Goal: Task Accomplishment & Management: Complete application form

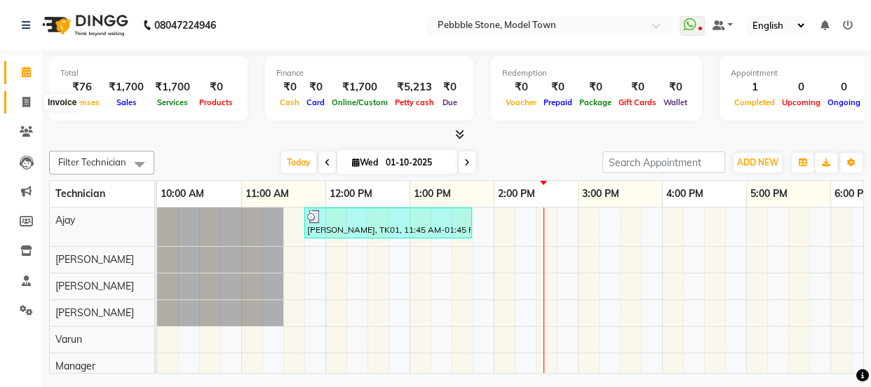
click at [28, 102] on icon at bounding box center [26, 102] width 8 height 11
select select "service"
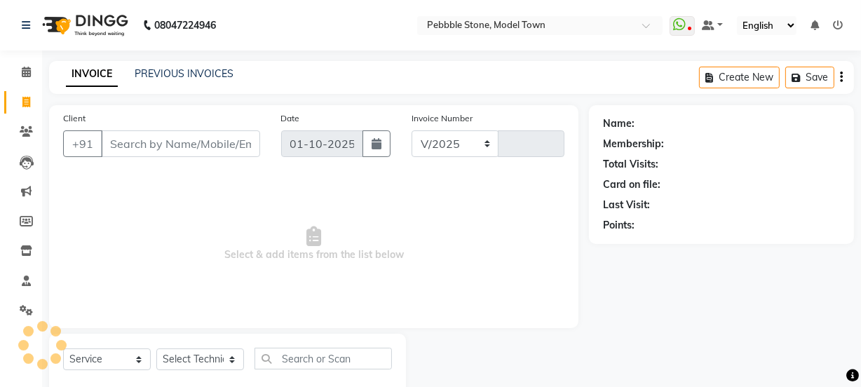
select select "8684"
type input "0305"
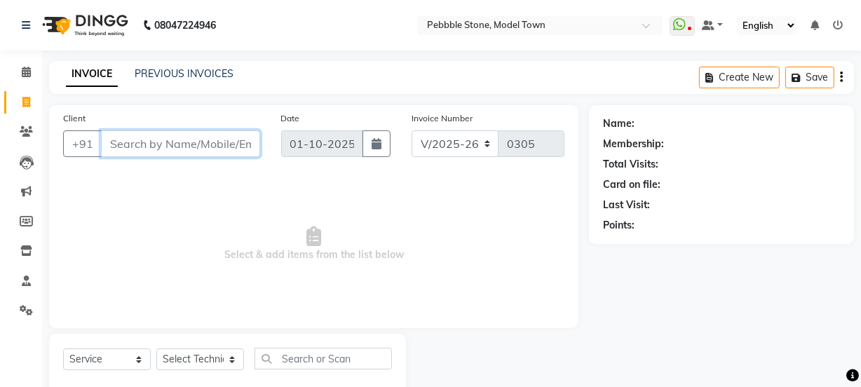
click at [160, 149] on input "Client" at bounding box center [180, 143] width 159 height 27
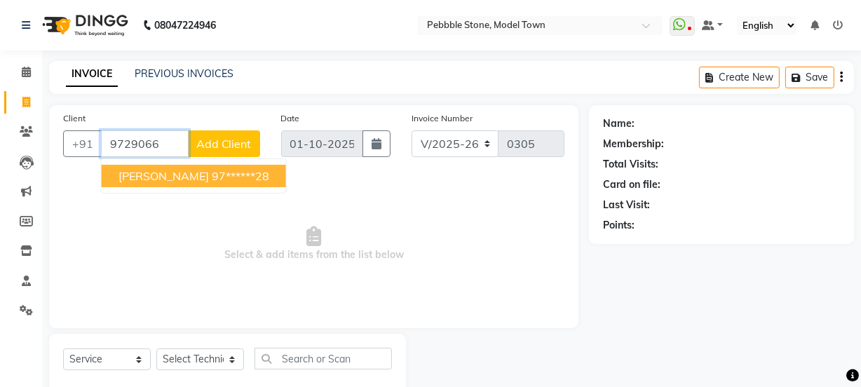
click at [212, 180] on ngb-highlight "97******28" at bounding box center [240, 176] width 57 height 14
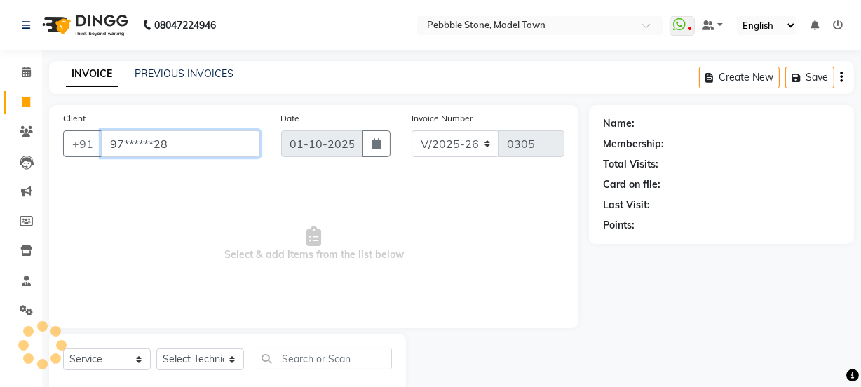
type input "97******28"
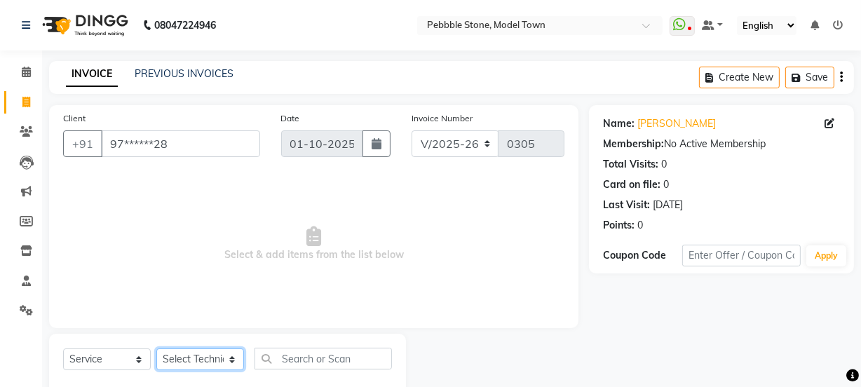
click at [193, 363] on select "Select Technician Ajay amit [PERSON_NAME] Manager [PERSON_NAME]" at bounding box center [200, 359] width 88 height 22
select select "87689"
click at [156, 348] on select "Select Technician Ajay amit [PERSON_NAME] Manager [PERSON_NAME]" at bounding box center [200, 359] width 88 height 22
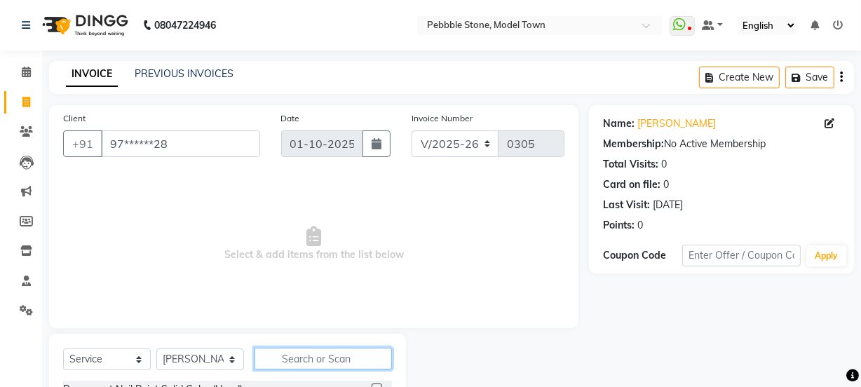
click at [290, 358] on input "text" at bounding box center [323, 359] width 137 height 22
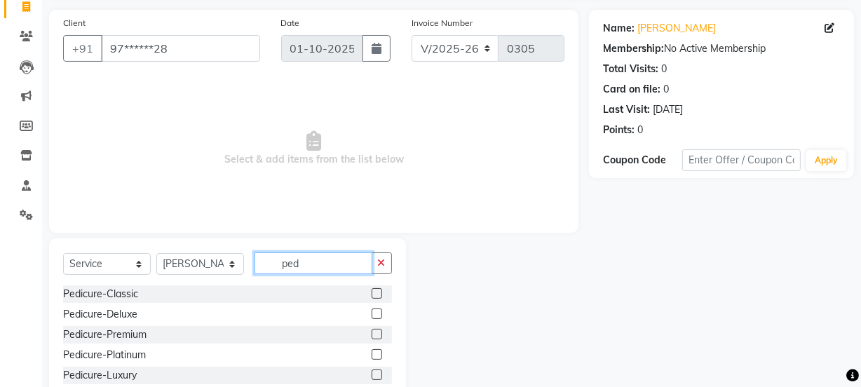
scroll to position [136, 0]
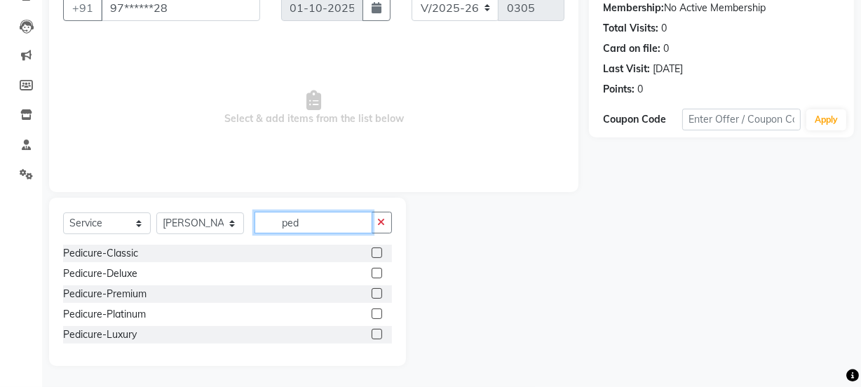
type input "ped"
click at [376, 252] on label at bounding box center [377, 253] width 11 height 11
click at [376, 252] on input "checkbox" at bounding box center [376, 253] width 9 height 9
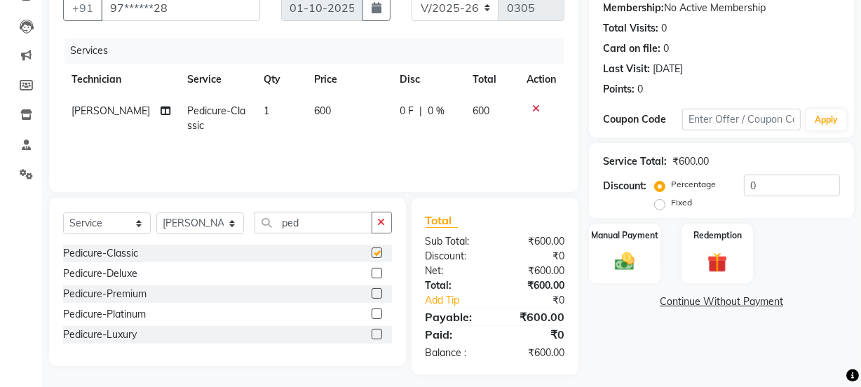
checkbox input "false"
click at [306, 221] on input "ped" at bounding box center [314, 223] width 118 height 22
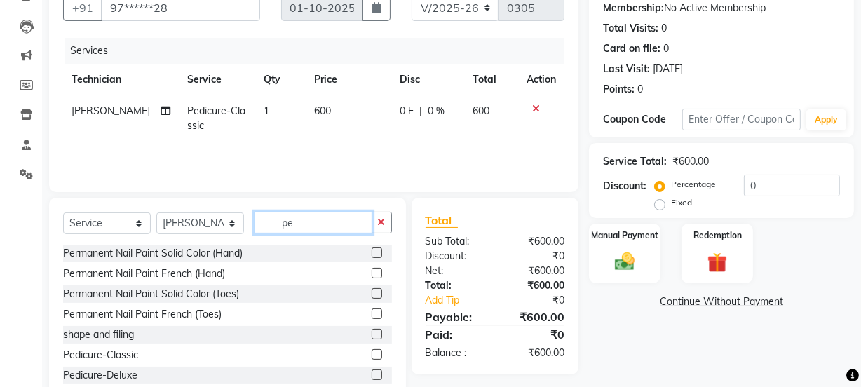
type input "p"
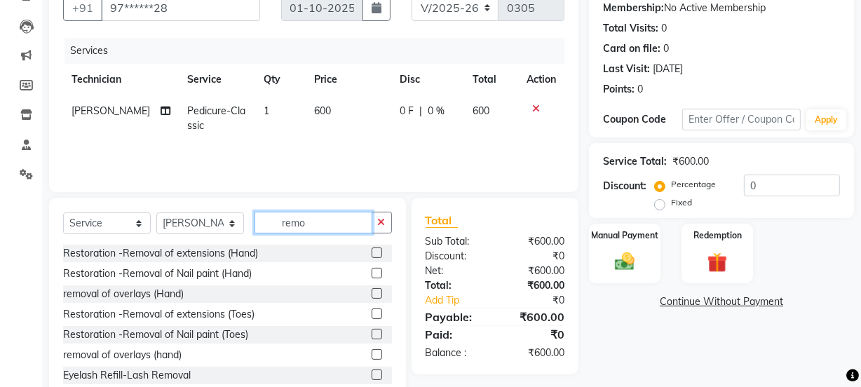
type input "remo"
click at [372, 335] on label at bounding box center [377, 334] width 11 height 11
click at [372, 335] on input "checkbox" at bounding box center [376, 334] width 9 height 9
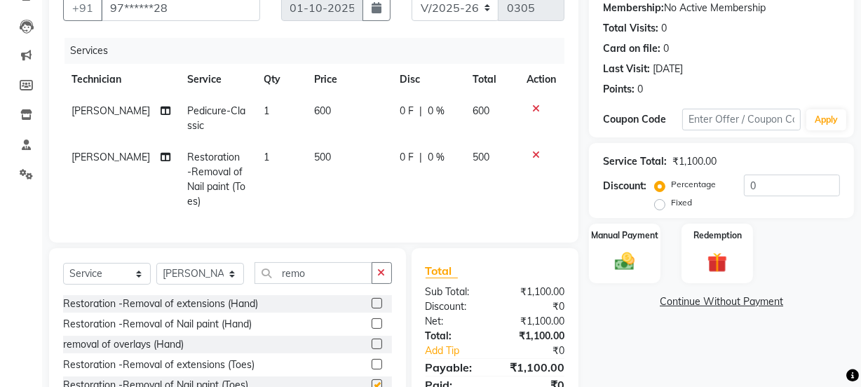
checkbox input "false"
click at [400, 156] on span "0 F" at bounding box center [407, 157] width 14 height 15
select select "87689"
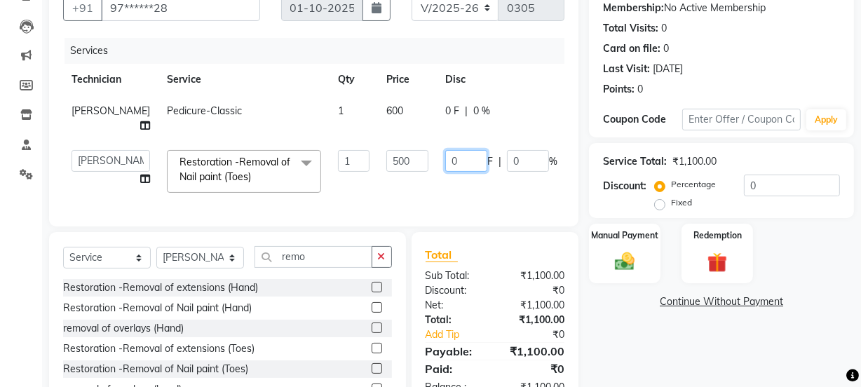
click at [445, 150] on input "0" at bounding box center [466, 161] width 42 height 22
type input "0200"
click at [437, 177] on td "0200 F | 0 %" at bounding box center [501, 172] width 129 height 60
select select "87689"
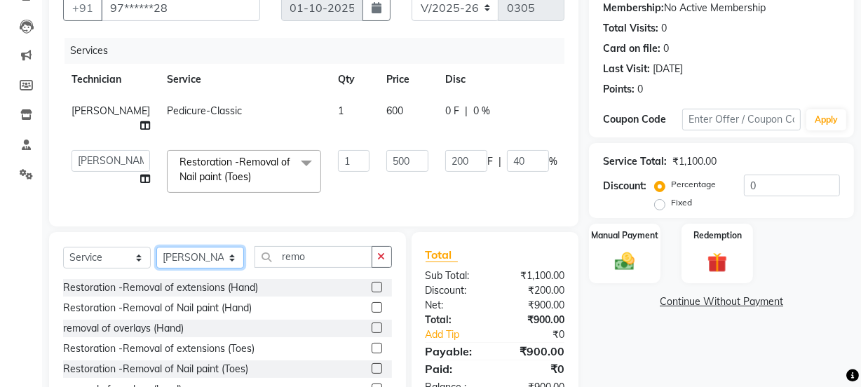
click at [229, 252] on select "Select Technician Ajay amit [PERSON_NAME] Manager [PERSON_NAME]" at bounding box center [200, 258] width 88 height 22
select select "90515"
click at [156, 247] on select "Select Technician Ajay amit [PERSON_NAME] Manager [PERSON_NAME]" at bounding box center [200, 258] width 88 height 22
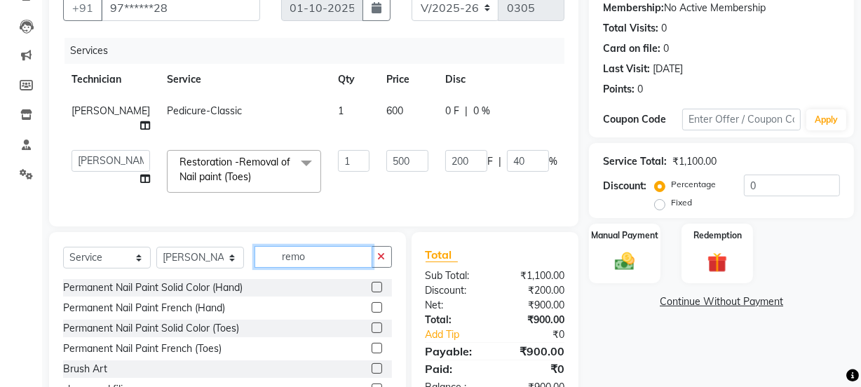
click at [315, 250] on input "remo" at bounding box center [314, 257] width 118 height 22
type input "r"
click at [372, 323] on label at bounding box center [377, 328] width 11 height 11
click at [372, 324] on input "checkbox" at bounding box center [376, 328] width 9 height 9
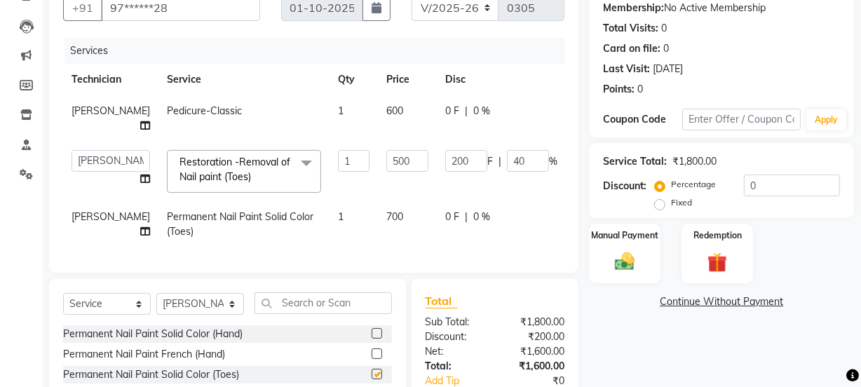
checkbox input "false"
click at [614, 262] on img at bounding box center [625, 262] width 34 height 24
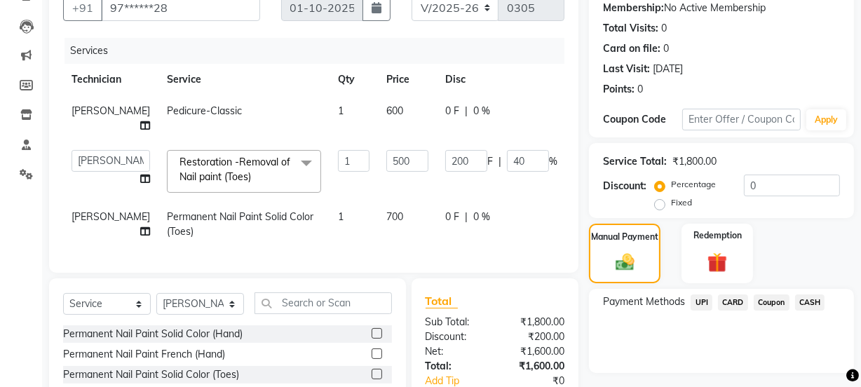
click at [703, 302] on span "UPI" at bounding box center [702, 302] width 22 height 16
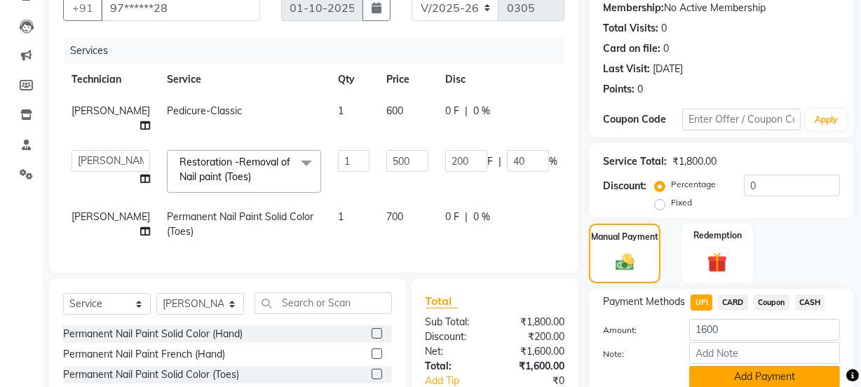
click at [714, 379] on button "Add Payment" at bounding box center [764, 377] width 151 height 22
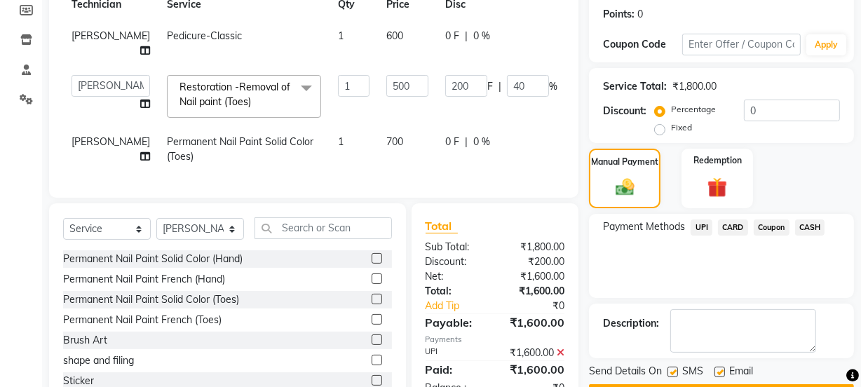
scroll to position [250, 0]
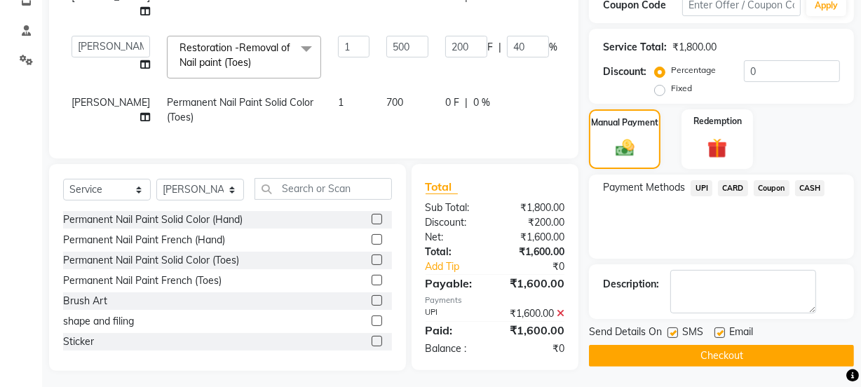
click at [677, 351] on button "Checkout" at bounding box center [721, 356] width 265 height 22
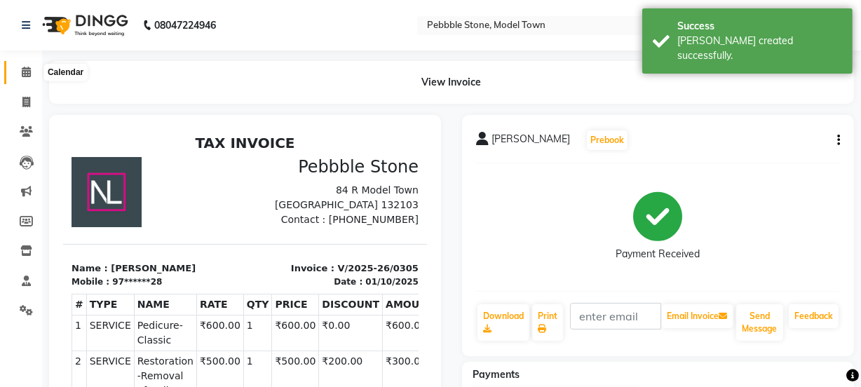
click at [26, 73] on icon at bounding box center [26, 72] width 9 height 11
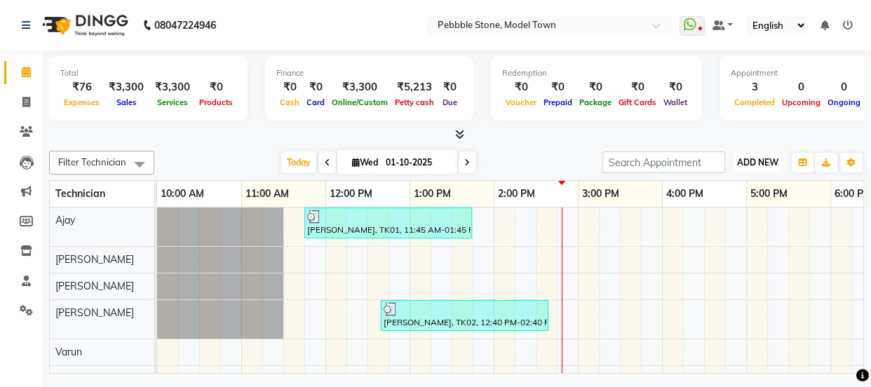
click at [750, 161] on span "ADD NEW" at bounding box center [757, 162] width 41 height 11
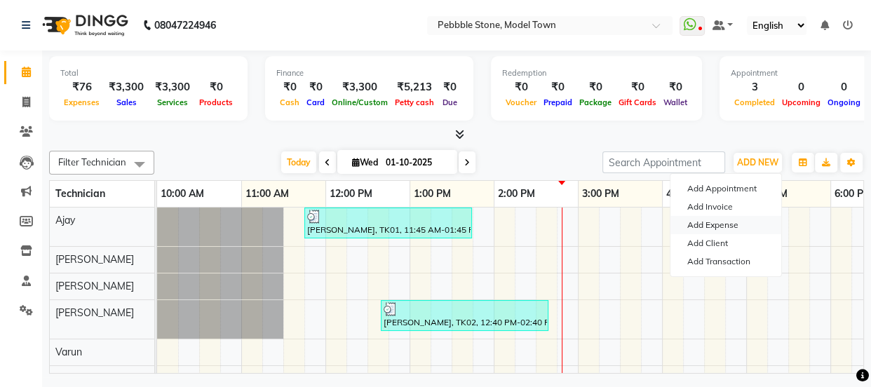
click at [710, 224] on link "Add Expense" at bounding box center [725, 225] width 111 height 18
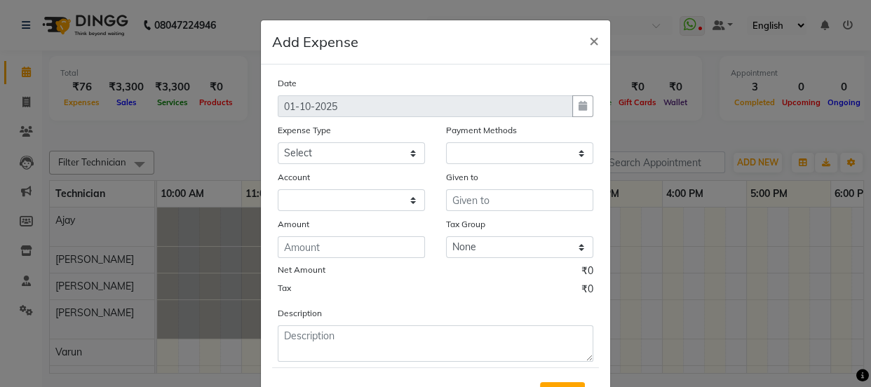
select select "1"
select select "7952"
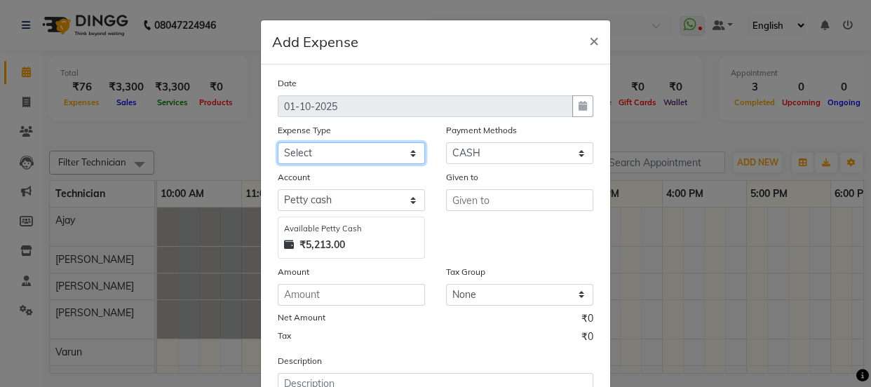
click at [332, 154] on select "Select Advance Salary Bank charges Car maintenance Cash transfer to bank Cash t…" at bounding box center [351, 153] width 147 height 22
select select "24043"
click at [278, 143] on select "Select Advance Salary Bank charges Car maintenance Cash transfer to bank Cash t…" at bounding box center [351, 153] width 147 height 22
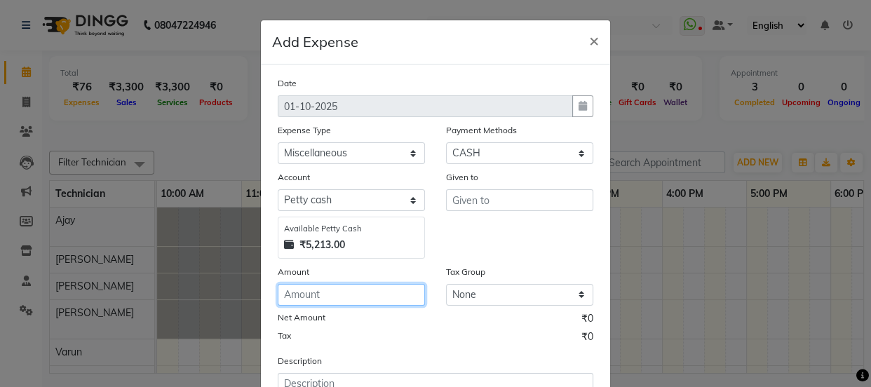
click at [315, 297] on input "number" at bounding box center [351, 295] width 147 height 22
type input "20"
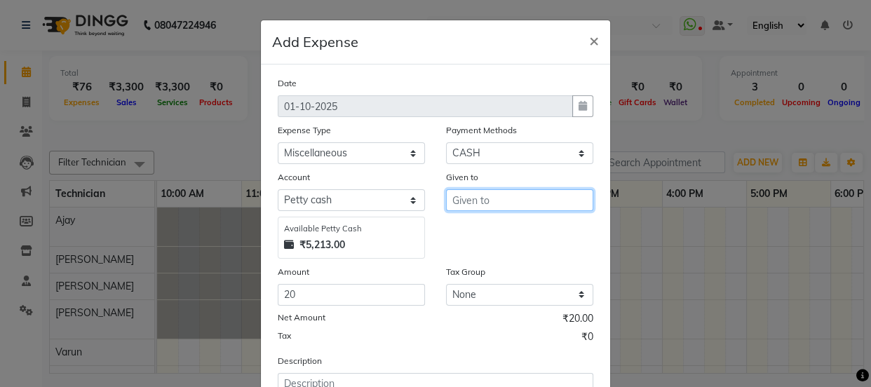
click at [468, 197] on input "text" at bounding box center [519, 200] width 147 height 22
type input "pankaj"
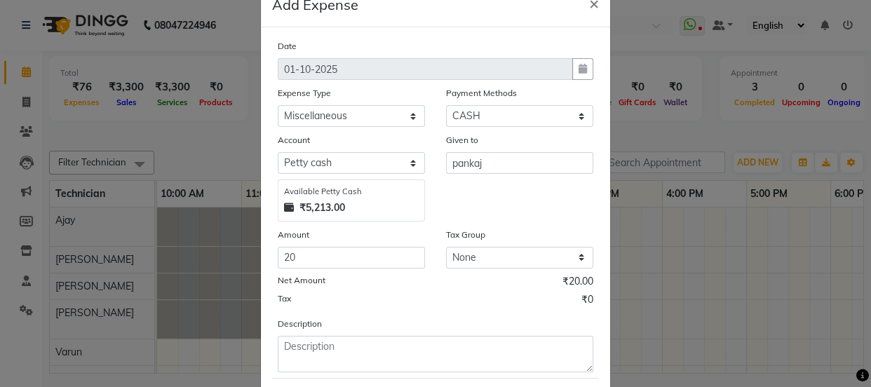
scroll to position [116, 0]
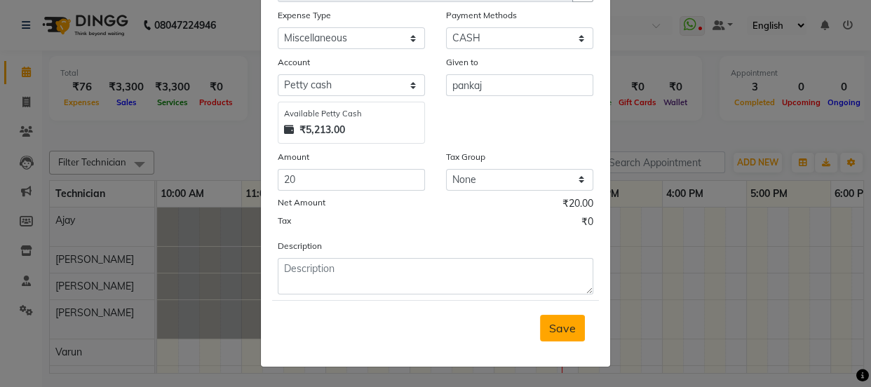
click at [554, 330] on span "Save" at bounding box center [562, 328] width 27 height 14
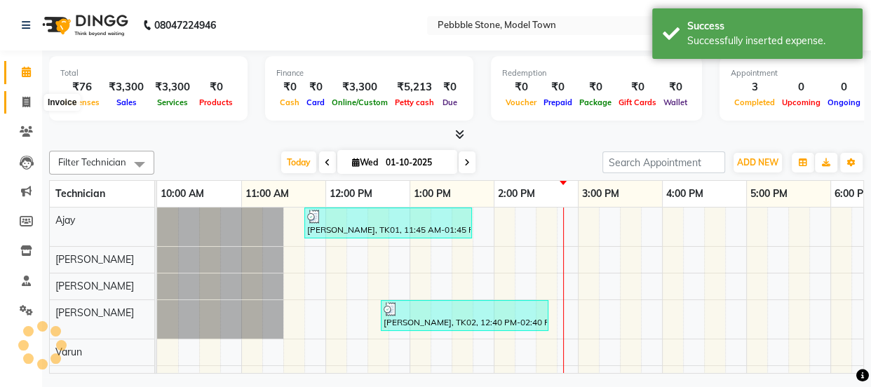
click at [24, 100] on icon at bounding box center [26, 102] width 8 height 11
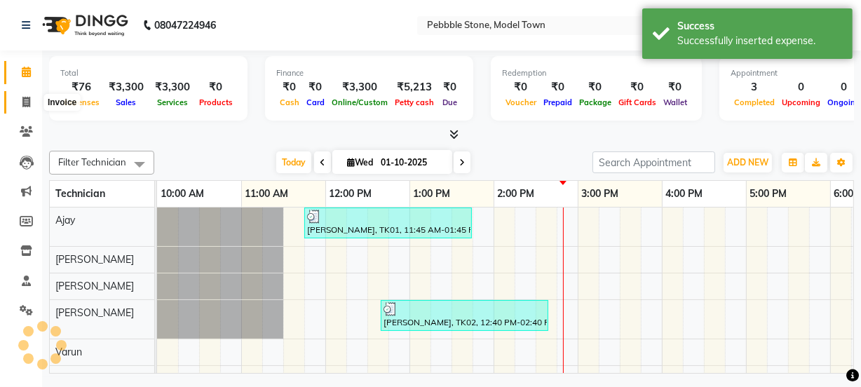
select select "service"
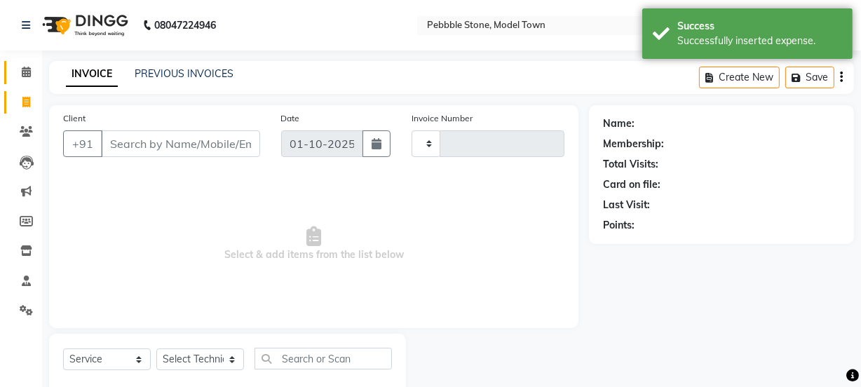
type input "0306"
select select "8684"
click at [26, 67] on icon at bounding box center [26, 72] width 9 height 11
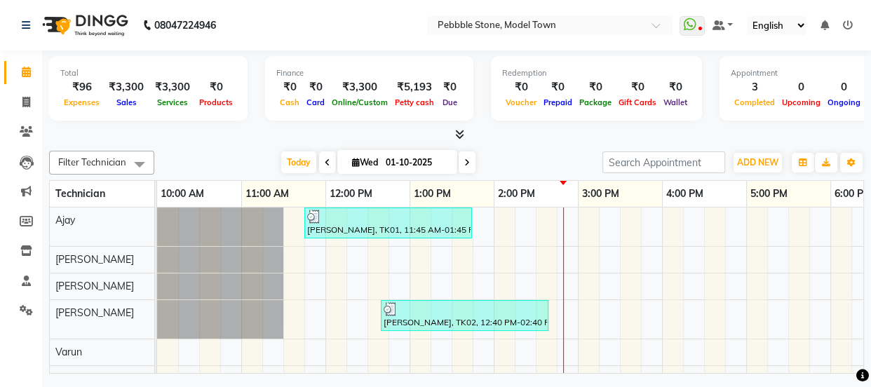
click at [26, 67] on icon at bounding box center [26, 72] width 9 height 11
